Goal: Information Seeking & Learning: Learn about a topic

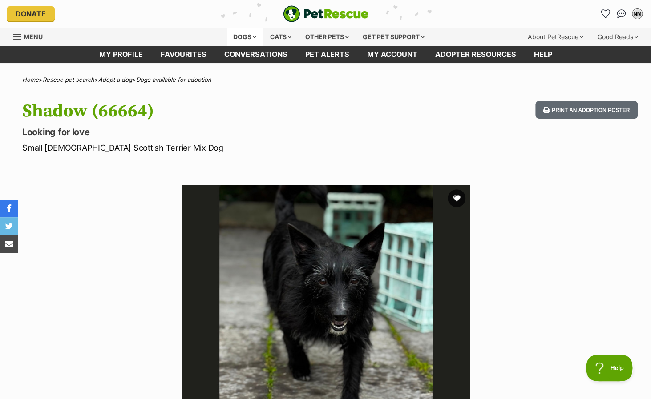
click at [246, 35] on div "Dogs" at bounding box center [245, 37] width 36 height 18
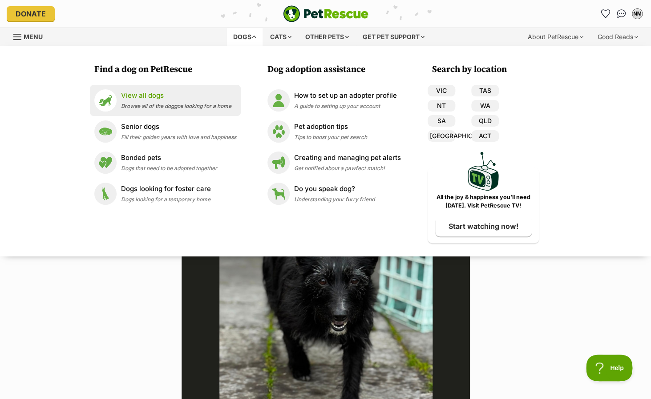
click at [145, 103] on div "View all dogs Browse all of the doggos looking for a home" at bounding box center [176, 100] width 110 height 19
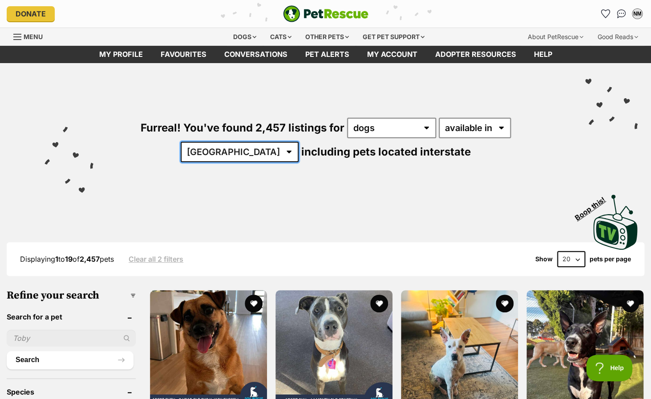
select select "VIC"
click option "VIC" at bounding box center [0, 0] width 0 height 0
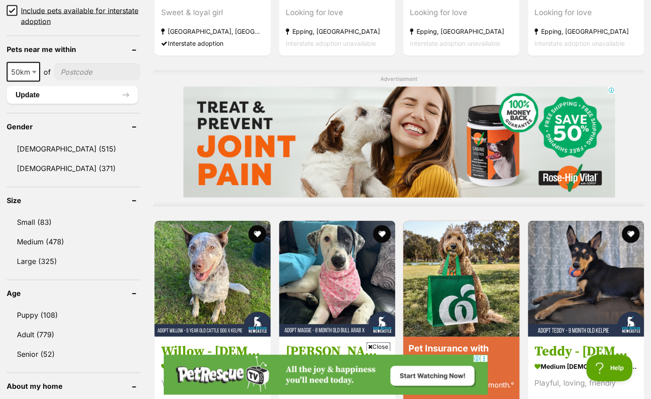
scroll to position [656, 0]
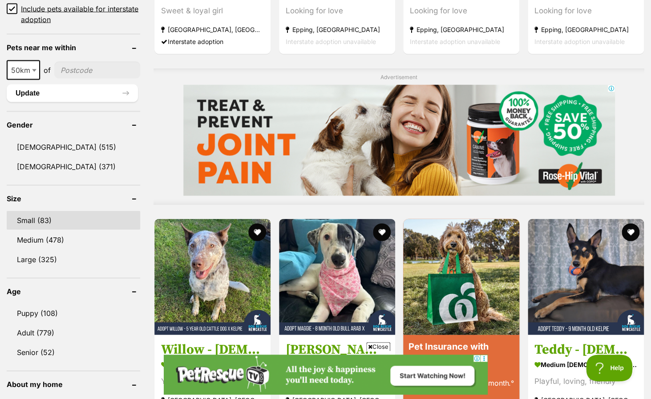
click at [28, 217] on link "Small (83)" at bounding box center [73, 220] width 133 height 19
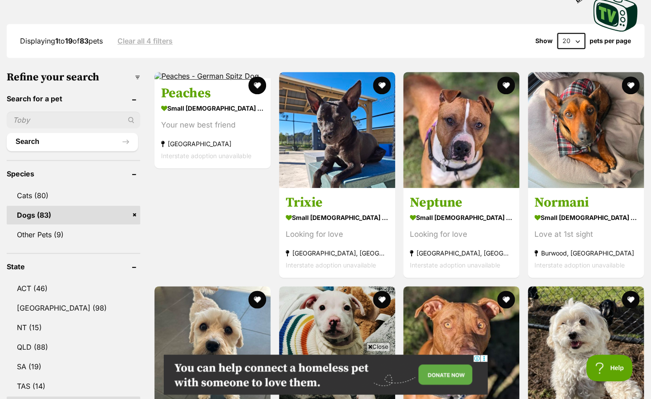
scroll to position [219, 0]
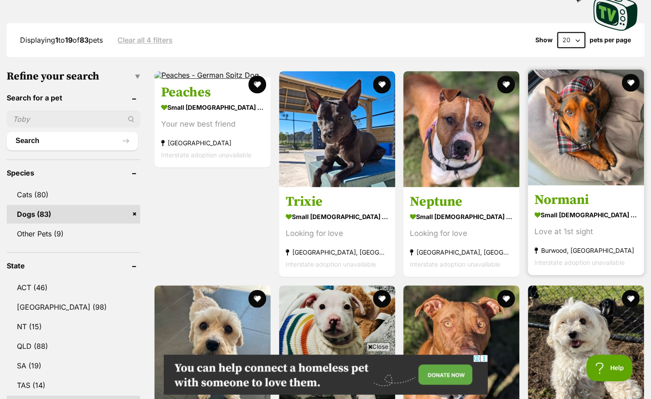
click at [590, 107] on img at bounding box center [586, 127] width 116 height 116
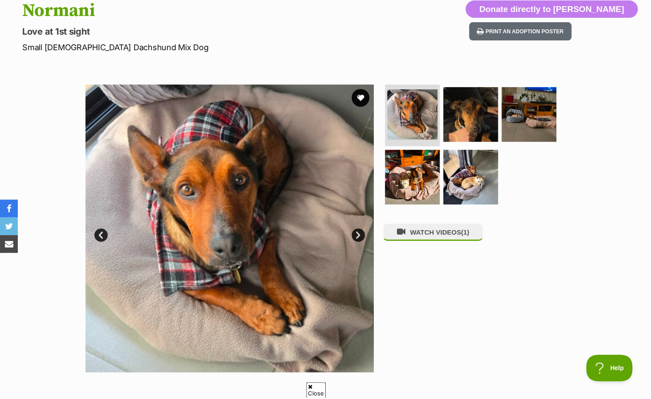
scroll to position [101, 0]
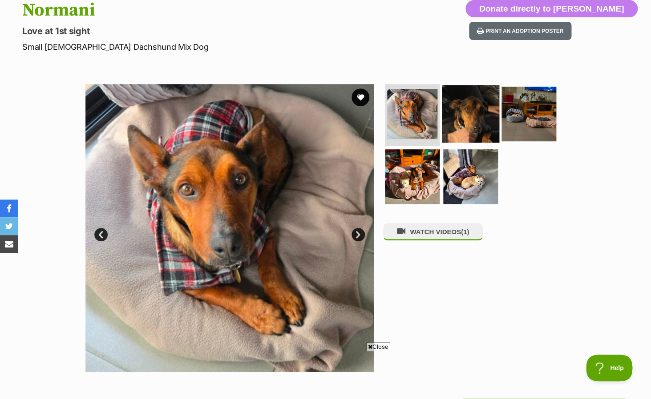
click at [464, 119] on img at bounding box center [470, 113] width 57 height 57
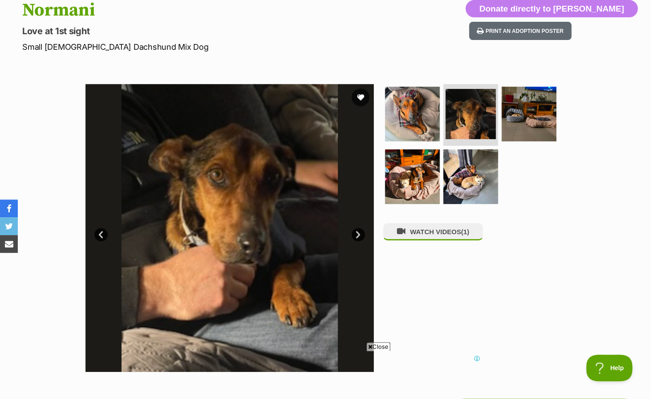
scroll to position [0, 0]
click at [360, 237] on link "Next" at bounding box center [357, 234] width 13 height 13
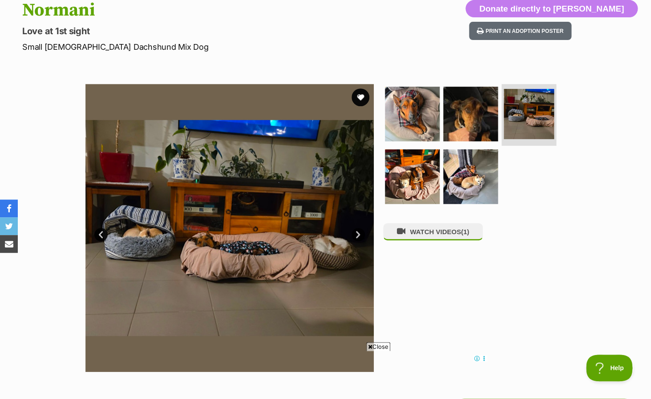
click at [360, 238] on link "Next" at bounding box center [357, 234] width 13 height 13
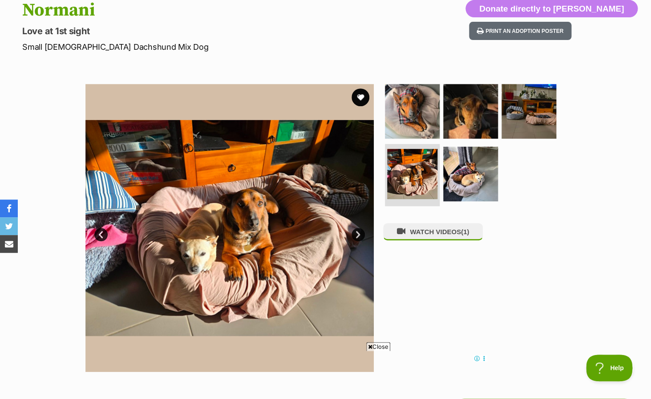
click at [360, 238] on link "Next" at bounding box center [357, 234] width 13 height 13
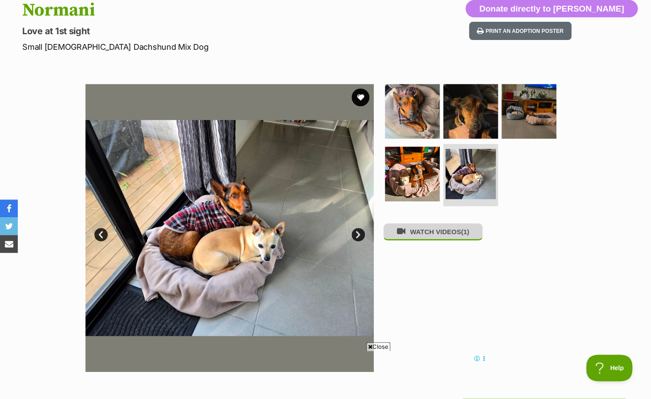
click at [419, 228] on button "WATCH VIDEOS (1)" at bounding box center [433, 231] width 100 height 17
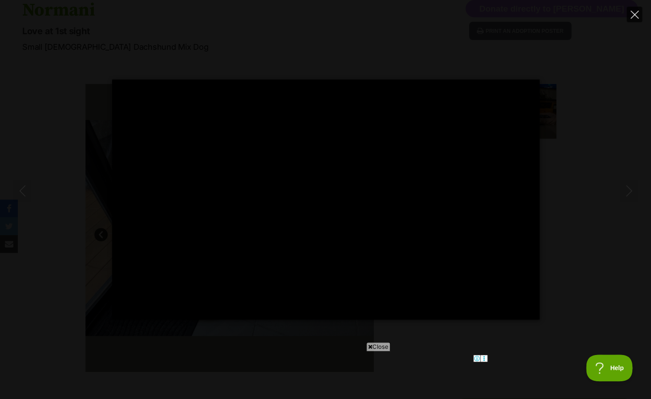
click at [635, 18] on icon "Close" at bounding box center [634, 15] width 8 height 8
type input "46.57"
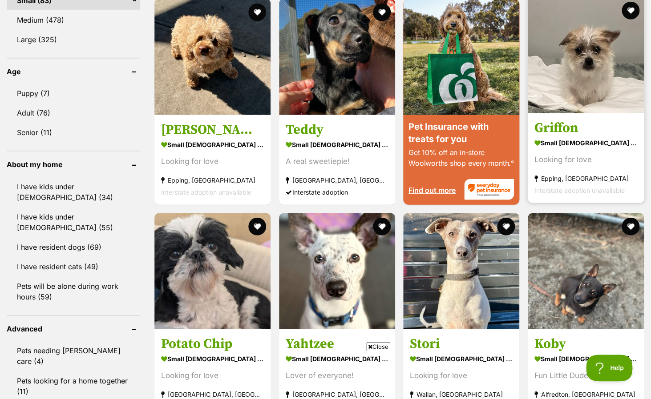
click at [584, 53] on img at bounding box center [586, 55] width 116 height 116
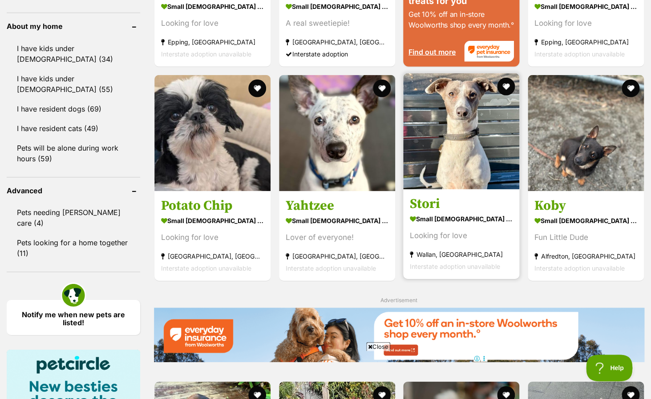
click at [465, 144] on img at bounding box center [461, 131] width 116 height 116
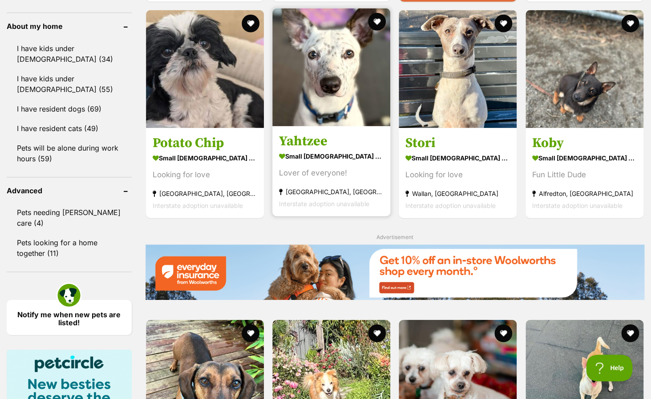
click at [319, 77] on img at bounding box center [331, 67] width 118 height 118
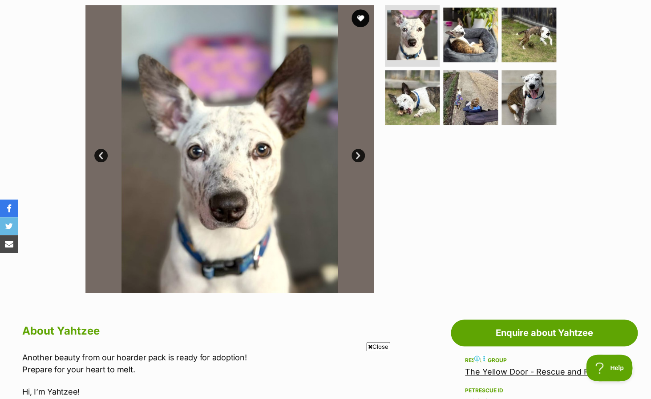
scroll to position [190, 0]
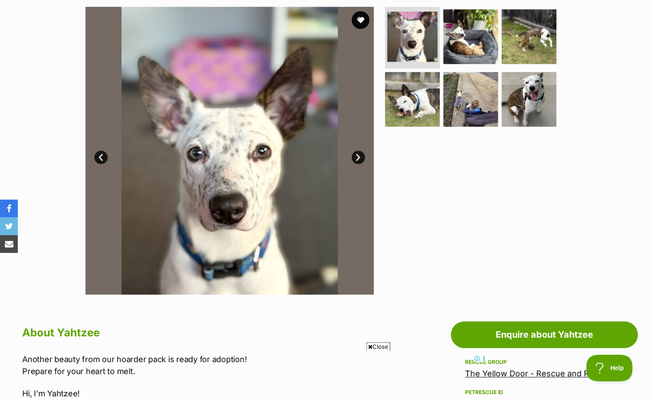
click at [359, 151] on link "Next" at bounding box center [357, 157] width 13 height 13
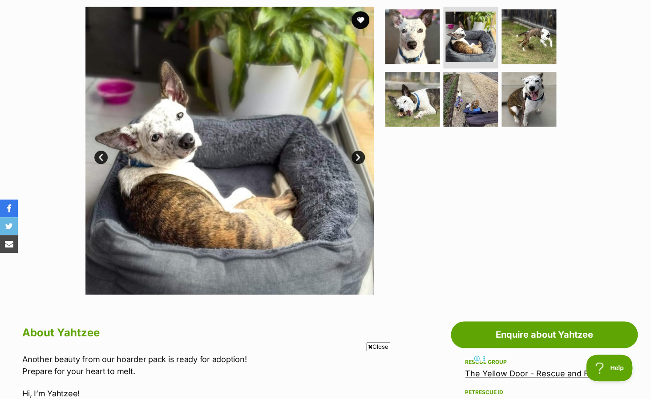
click at [357, 151] on link "Next" at bounding box center [357, 157] width 13 height 13
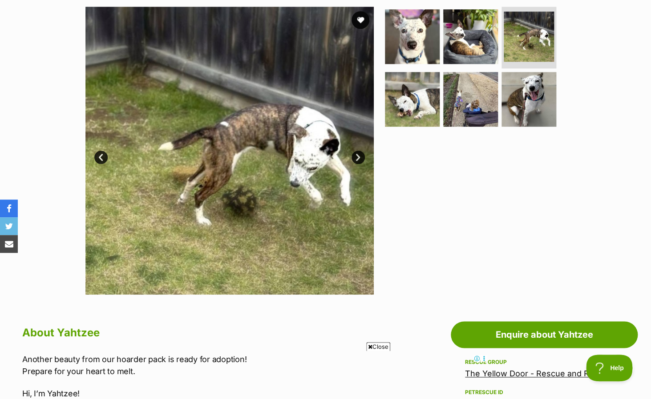
click at [357, 151] on link "Next" at bounding box center [357, 157] width 13 height 13
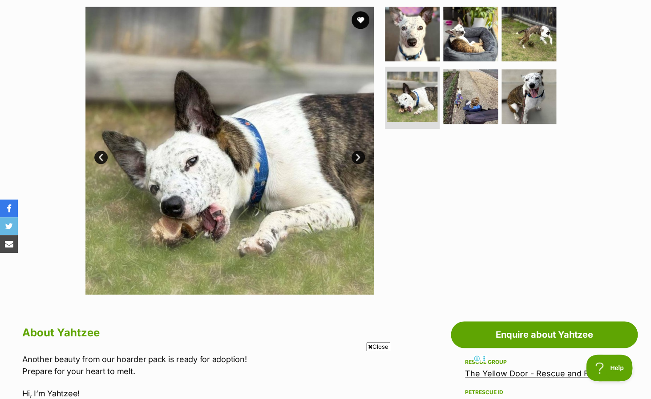
click at [357, 151] on link "Next" at bounding box center [357, 157] width 13 height 13
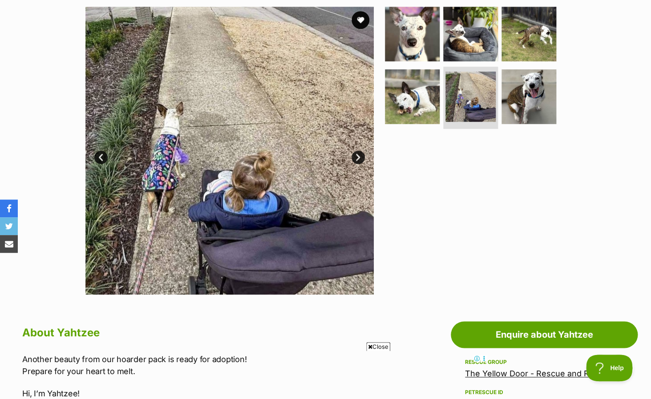
click at [356, 151] on link "Next" at bounding box center [357, 157] width 13 height 13
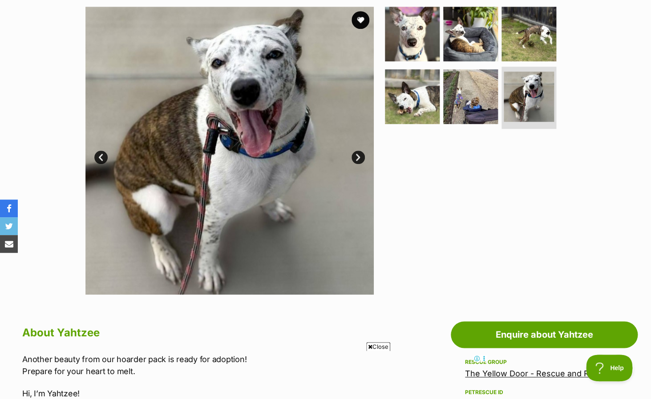
click at [356, 151] on link "Next" at bounding box center [357, 157] width 13 height 13
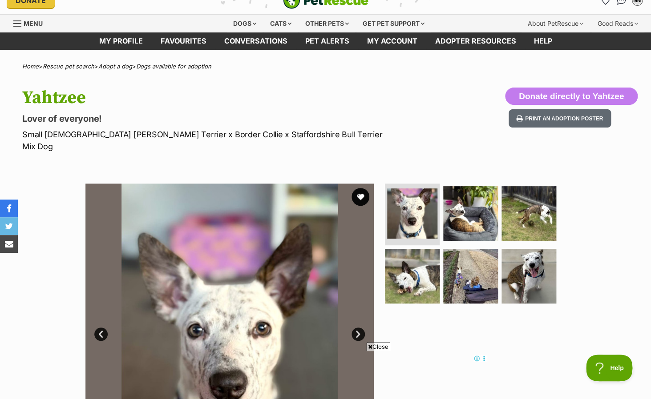
scroll to position [0, 0]
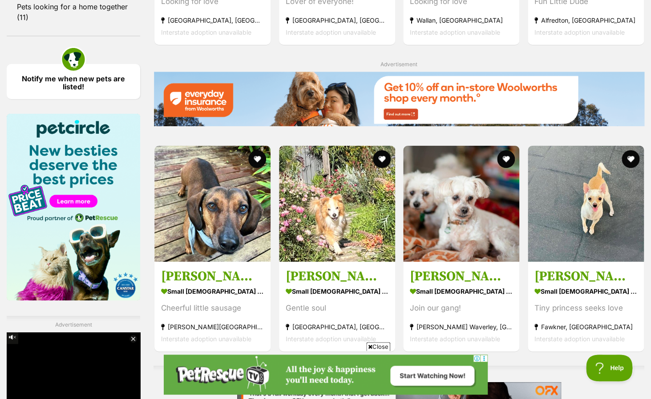
scroll to position [1287, 0]
